Goal: Navigation & Orientation: Find specific page/section

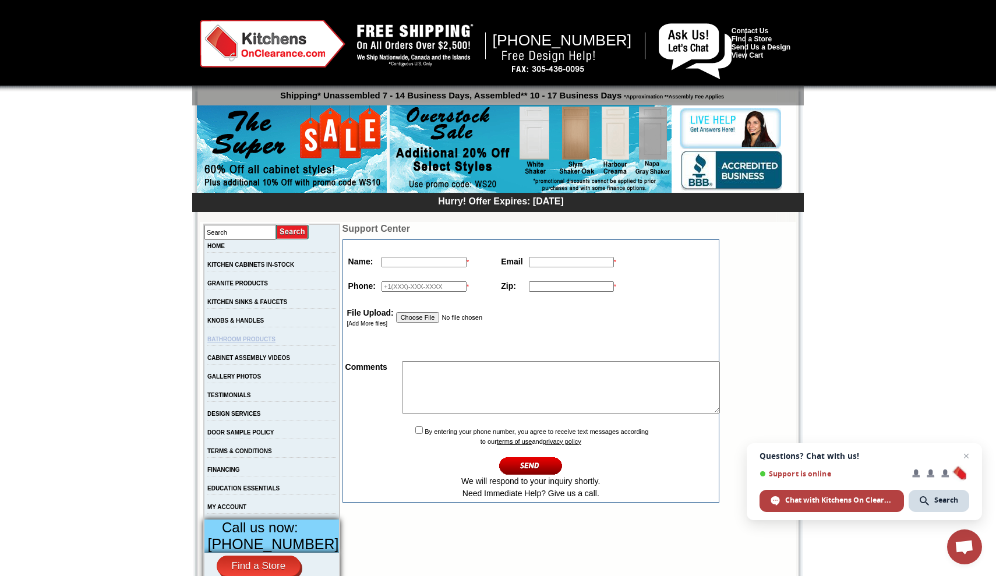
click at [262, 341] on link "BATHROOM PRODUCTS" at bounding box center [241, 339] width 68 height 6
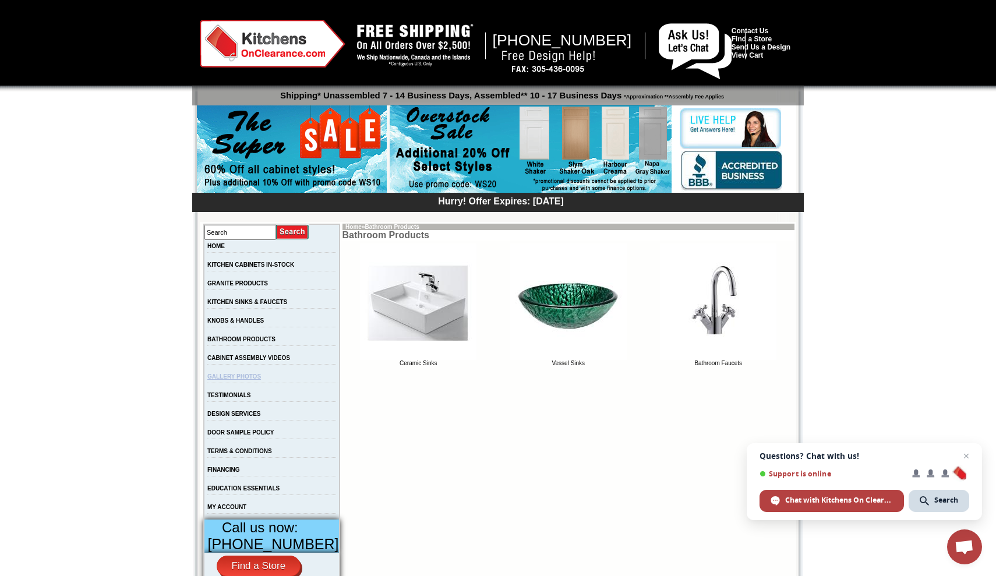
click at [253, 380] on link "GALLERY PHOTOS" at bounding box center [234, 376] width 54 height 6
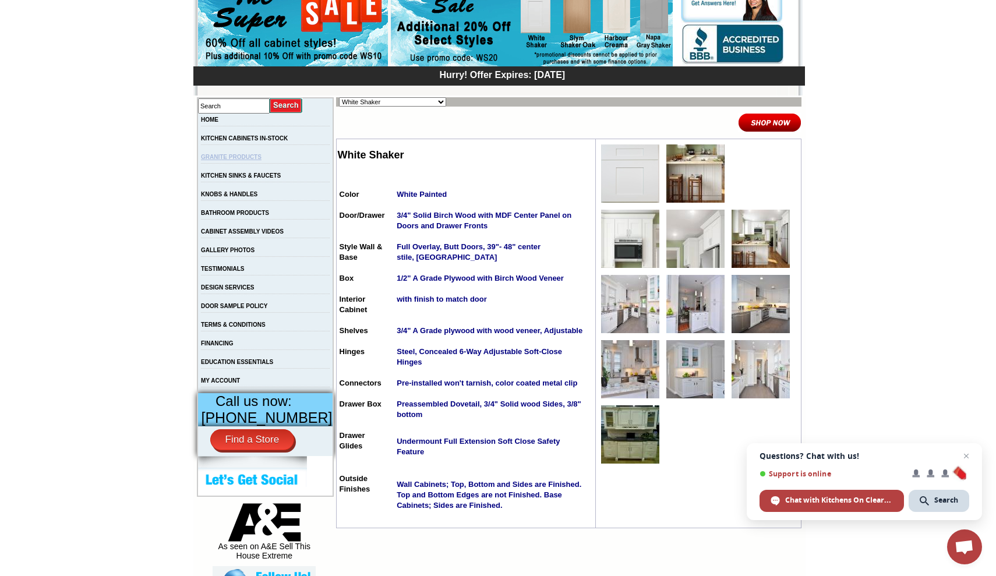
scroll to position [122, 0]
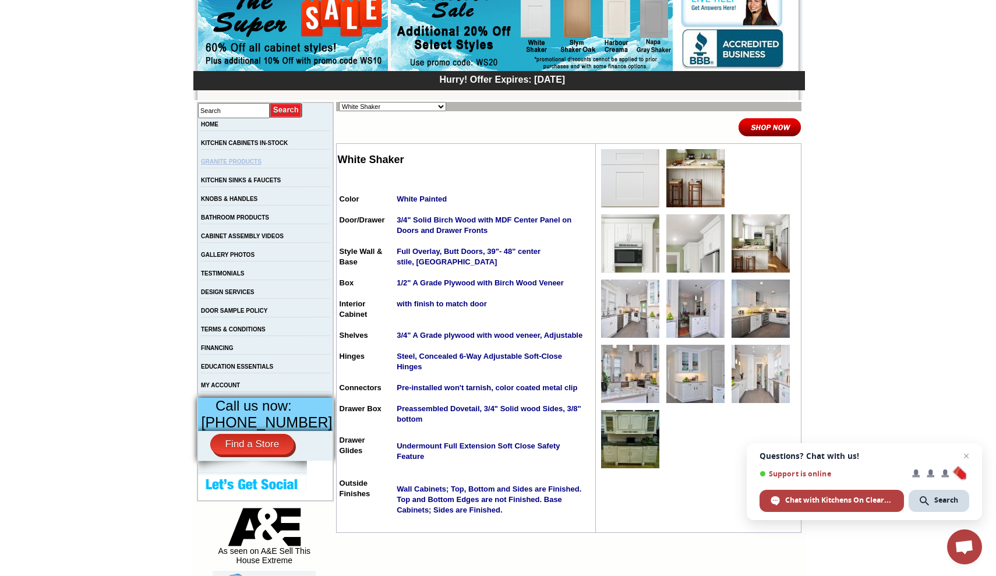
click at [259, 160] on link "GRANITE PRODUCTS" at bounding box center [231, 161] width 61 height 6
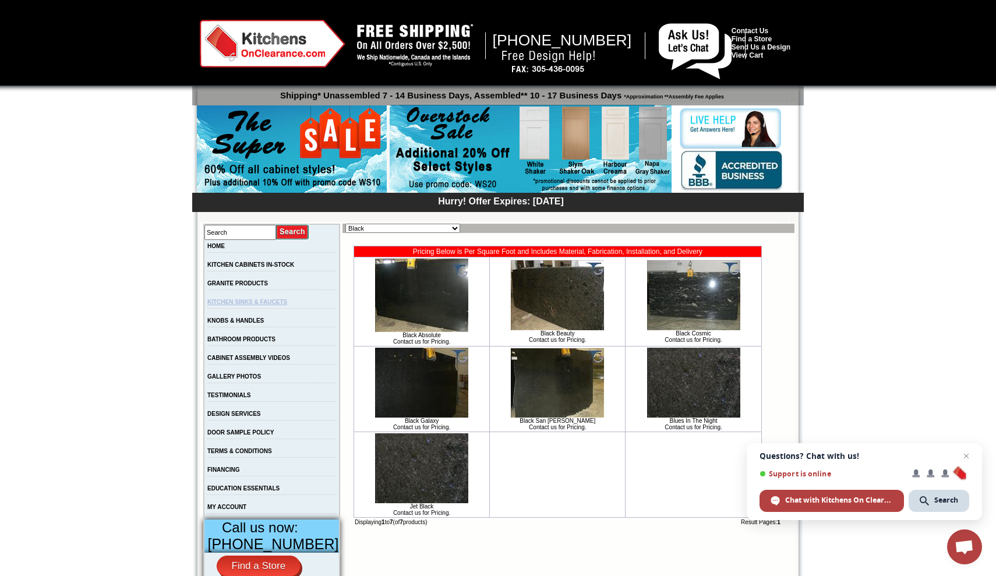
click at [253, 301] on link "KITCHEN SINKS & FAUCETS" at bounding box center [247, 302] width 80 height 6
